Goal: Find specific page/section: Find specific page/section

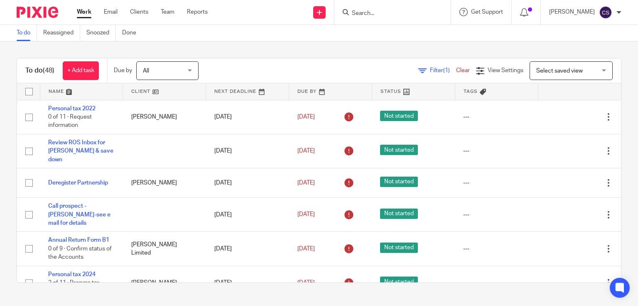
click at [54, 88] on link at bounding box center [81, 91] width 83 height 17
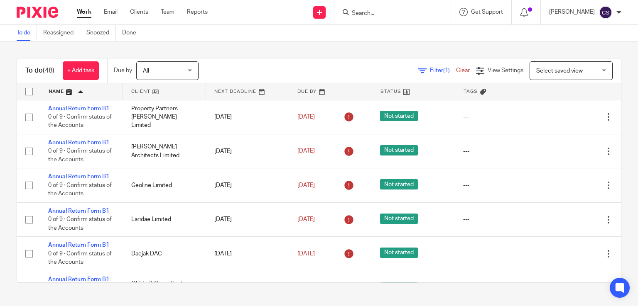
click at [54, 88] on link at bounding box center [81, 91] width 83 height 17
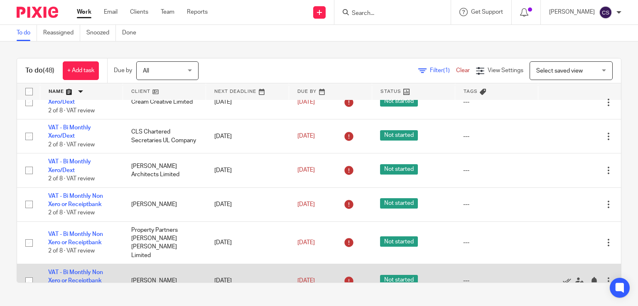
scroll to position [125, 0]
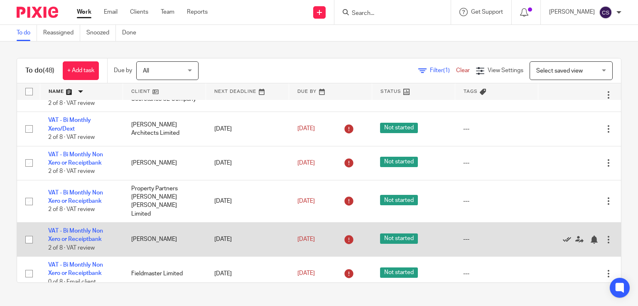
click at [562, 236] on icon at bounding box center [566, 240] width 8 height 8
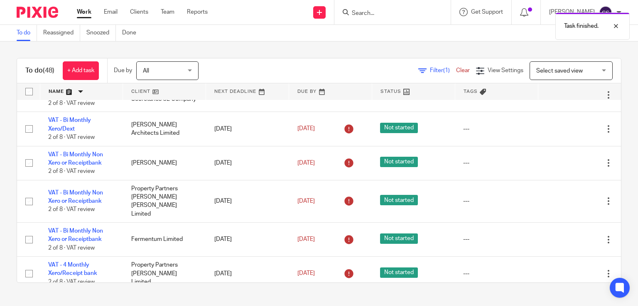
scroll to position [208, 0]
